Goal: Task Accomplishment & Management: Manage account settings

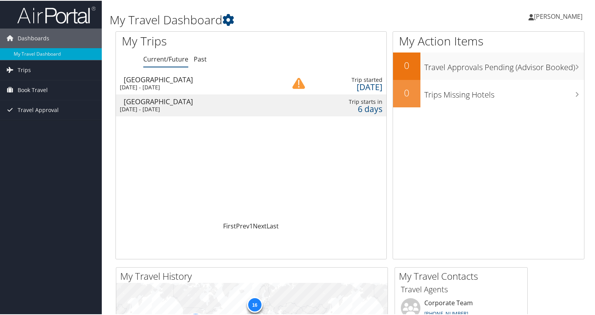
click at [267, 107] on div "[DATE] - [DATE]" at bounding box center [197, 108] width 155 height 7
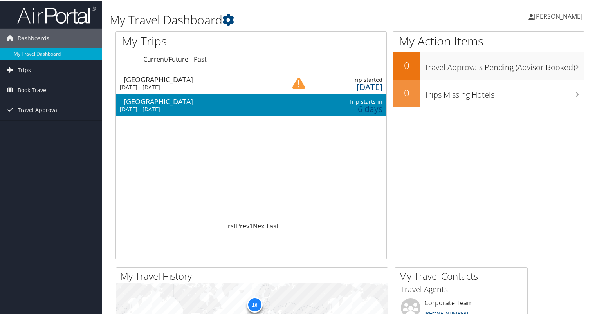
click at [268, 107] on div "[DATE] - [DATE]" at bounding box center [197, 108] width 155 height 7
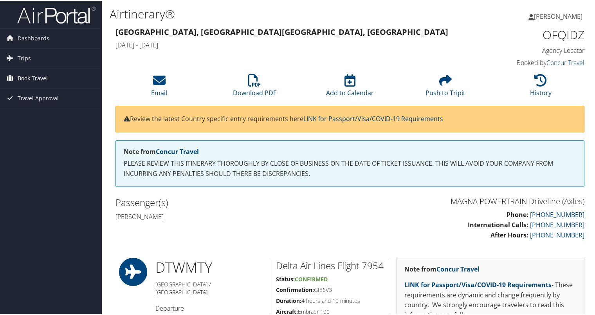
click at [24, 75] on span "Book Travel" at bounding box center [33, 78] width 30 height 20
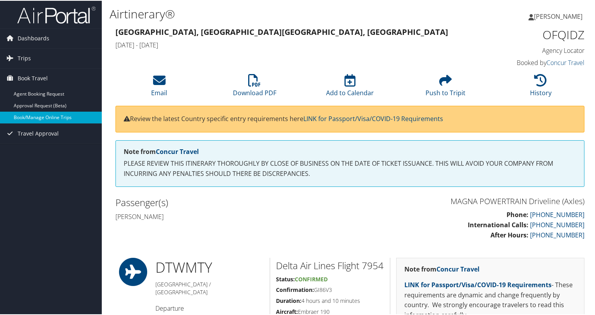
click at [37, 116] on link "Book/Manage Online Trips" at bounding box center [51, 117] width 102 height 12
